Goal: Information Seeking & Learning: Learn about a topic

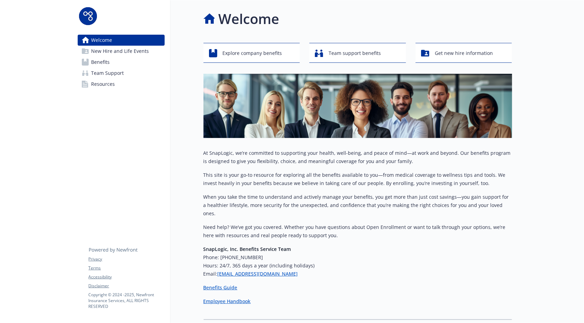
click at [106, 60] on span "Benefits" at bounding box center [100, 62] width 19 height 11
